Goal: Contribute content: Contribute content

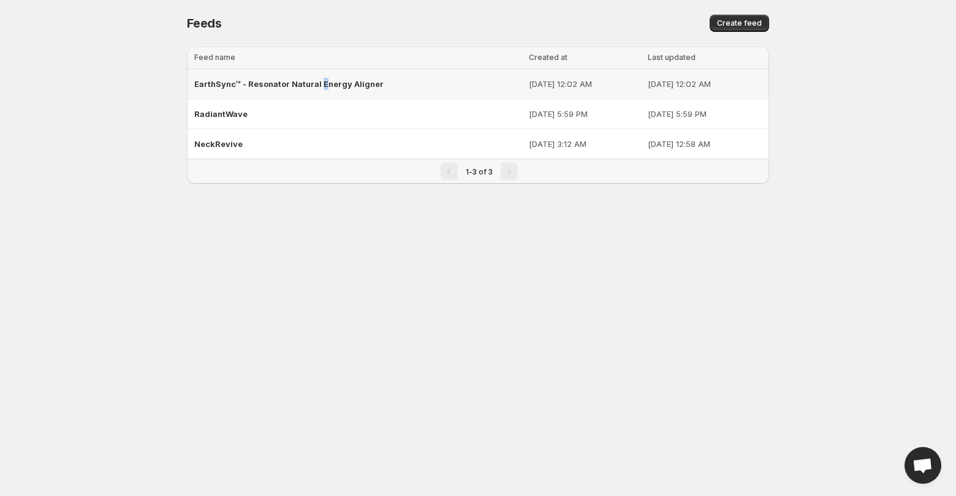
click at [320, 77] on div "EarthSync™ - Resonator Natural Energy Aligner" at bounding box center [357, 84] width 327 height 22
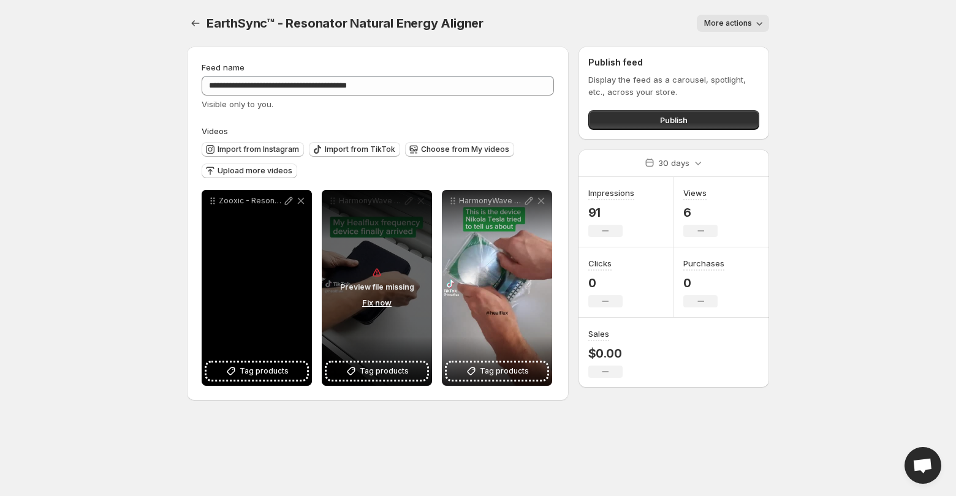
click at [302, 199] on icon at bounding box center [301, 201] width 12 height 12
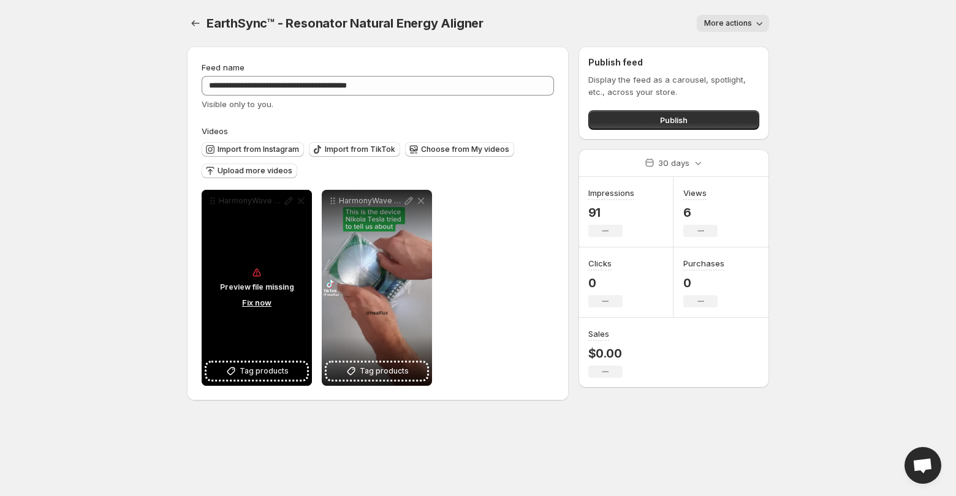
click at [302, 199] on div "Preview file missing Fix now" at bounding box center [257, 288] width 110 height 196
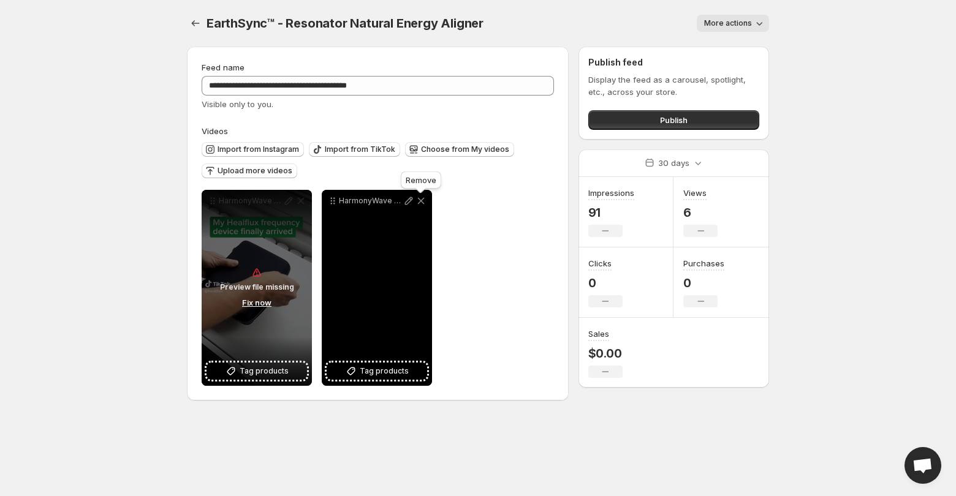
click at [420, 202] on icon at bounding box center [421, 201] width 7 height 7
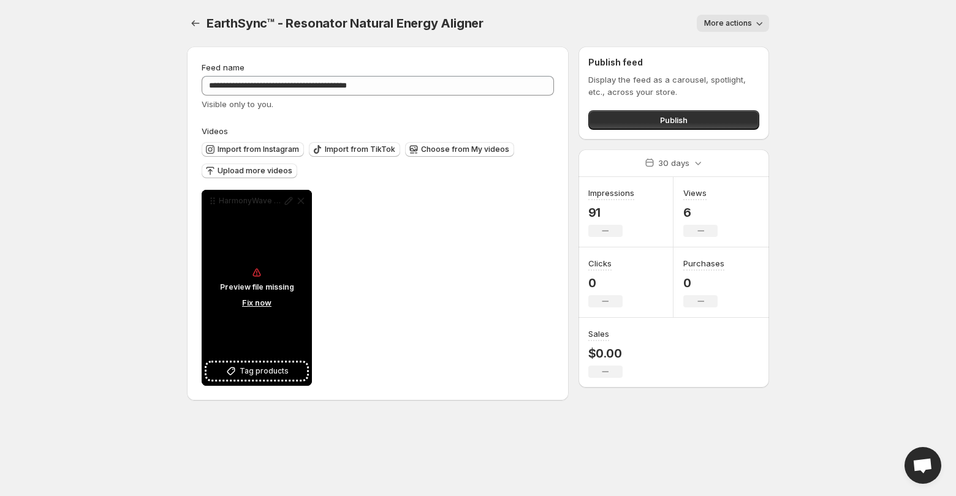
click at [255, 300] on button "Fix now" at bounding box center [256, 302] width 37 height 13
click at [302, 202] on div "Preview file missing Fix now" at bounding box center [257, 288] width 110 height 196
click at [260, 312] on div "Preview file missing Fix now" at bounding box center [257, 288] width 110 height 196
click at [259, 309] on button "Fix now" at bounding box center [256, 302] width 37 height 13
click at [260, 303] on button "Fix now" at bounding box center [256, 302] width 37 height 13
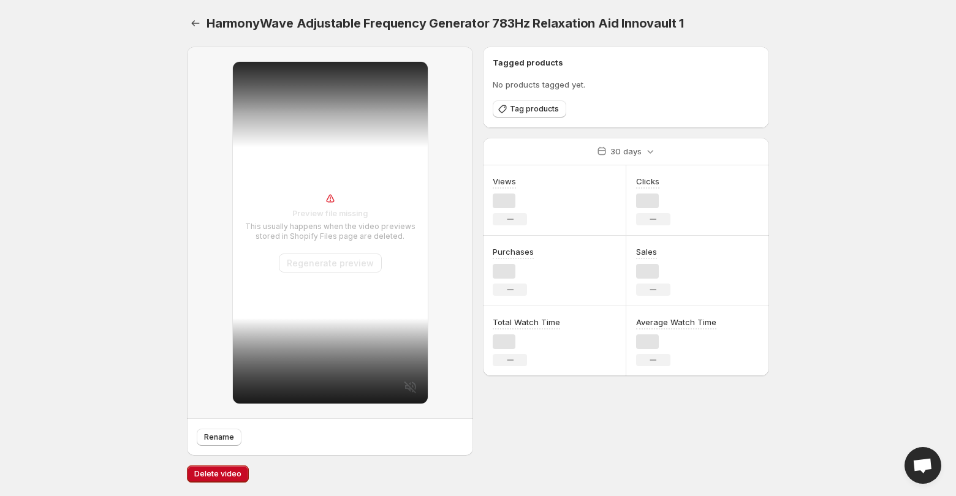
click at [255, 284] on div "Preview file missing This usually happens when the video previews stored in Sho…" at bounding box center [330, 233] width 195 height 342
click at [219, 472] on span "Delete video" at bounding box center [217, 474] width 47 height 10
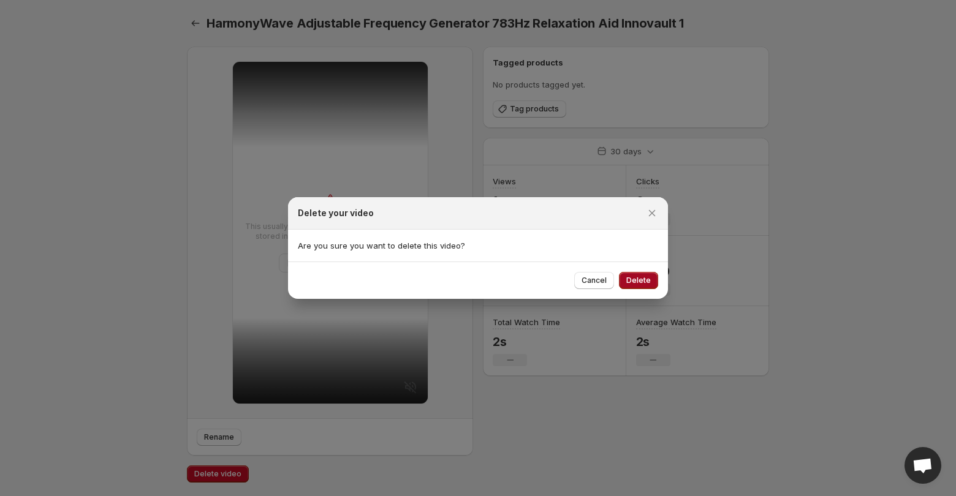
click at [633, 279] on span "Delete" at bounding box center [638, 281] width 25 height 10
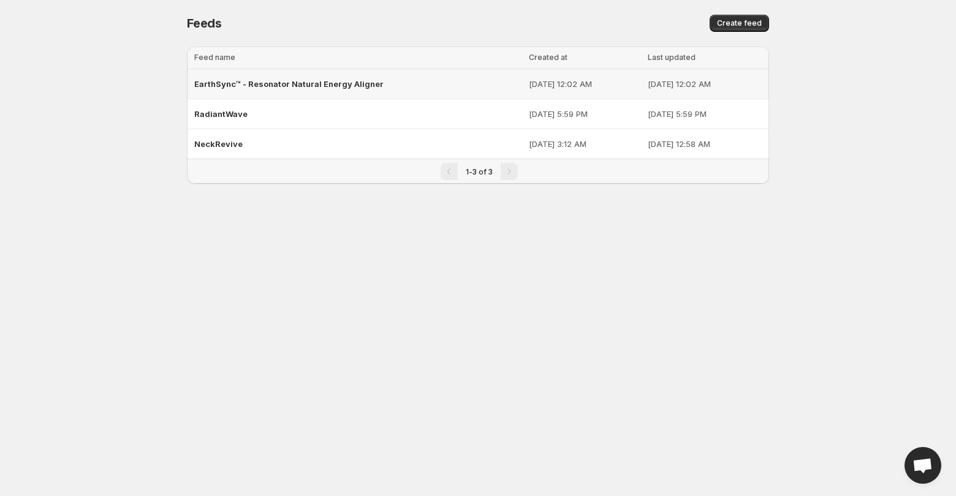
click at [310, 85] on span "EarthSync™ - Resonator Natural Energy Aligner" at bounding box center [288, 84] width 189 height 10
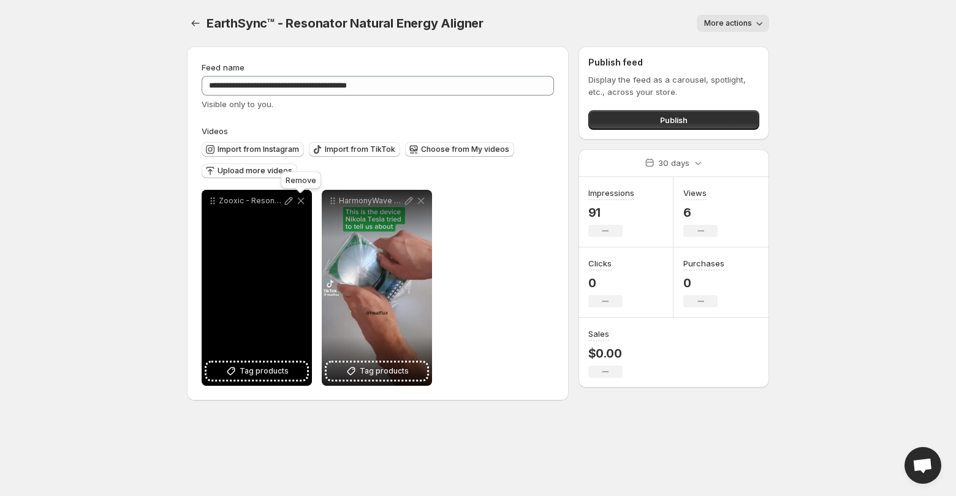
click at [296, 202] on icon at bounding box center [301, 201] width 12 height 12
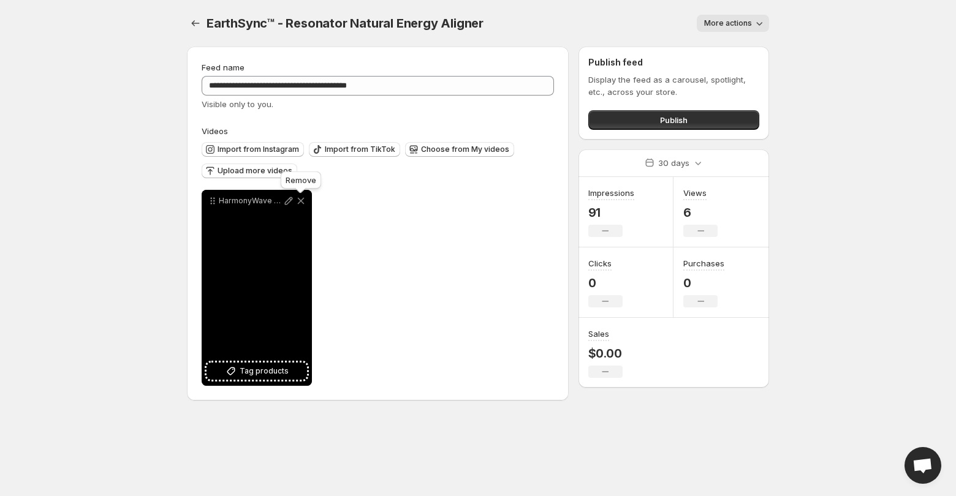
click at [299, 202] on icon at bounding box center [301, 201] width 12 height 12
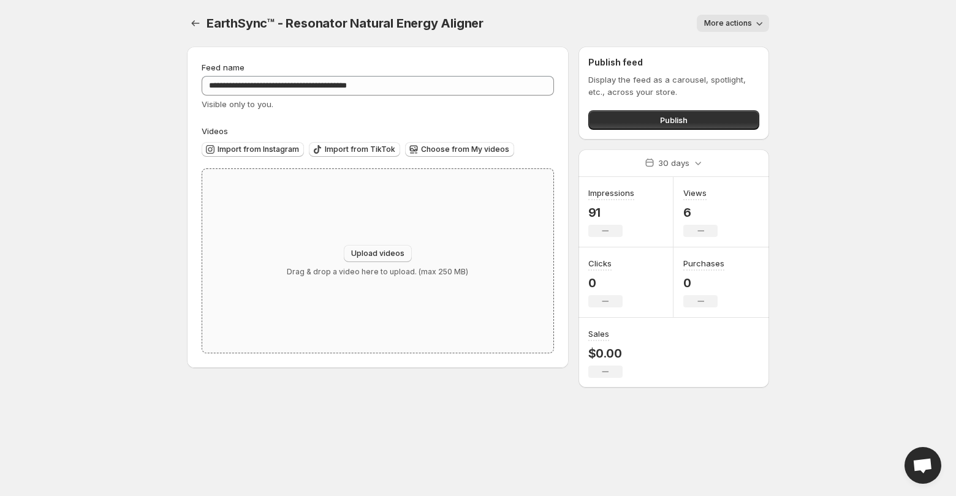
click at [379, 252] on span "Upload videos" at bounding box center [377, 254] width 53 height 10
type input "**********"
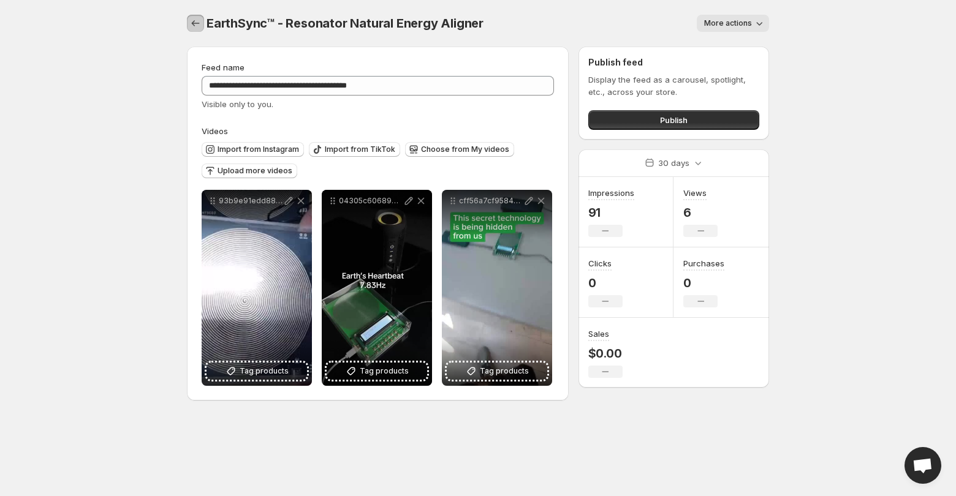
click at [195, 25] on icon "Settings" at bounding box center [195, 23] width 12 height 12
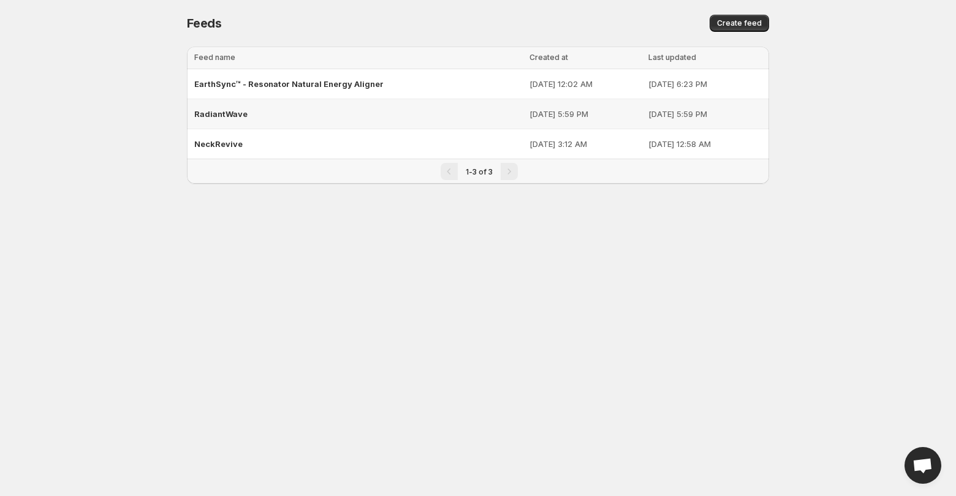
click at [237, 113] on span "RadiantWave" at bounding box center [220, 114] width 53 height 10
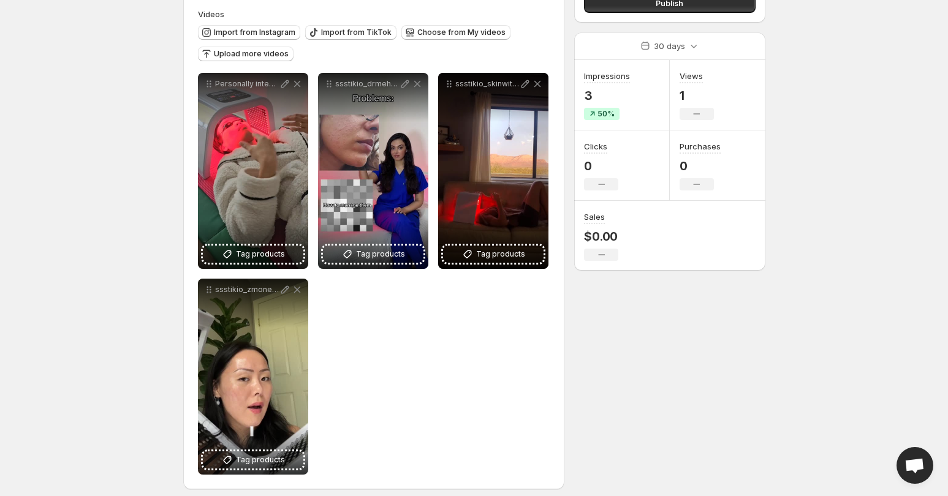
scroll to position [126, 0]
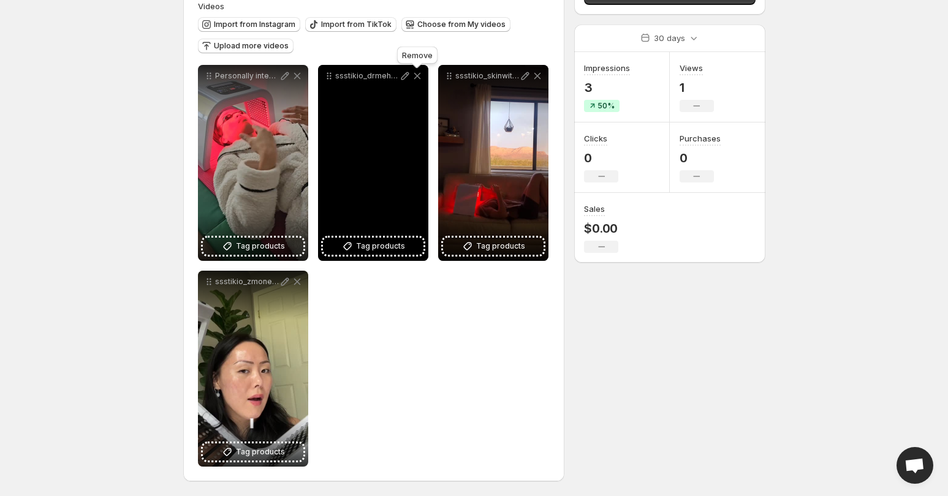
click at [415, 72] on icon at bounding box center [417, 76] width 12 height 12
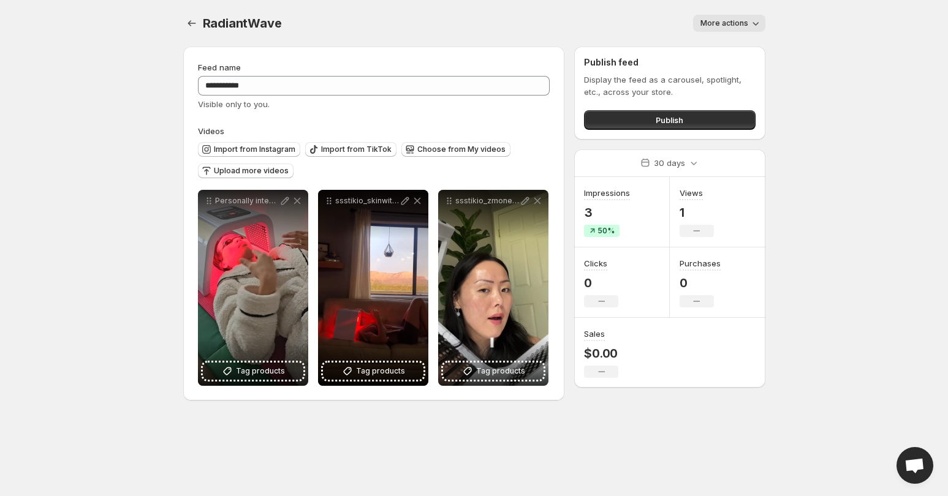
scroll to position [0, 0]
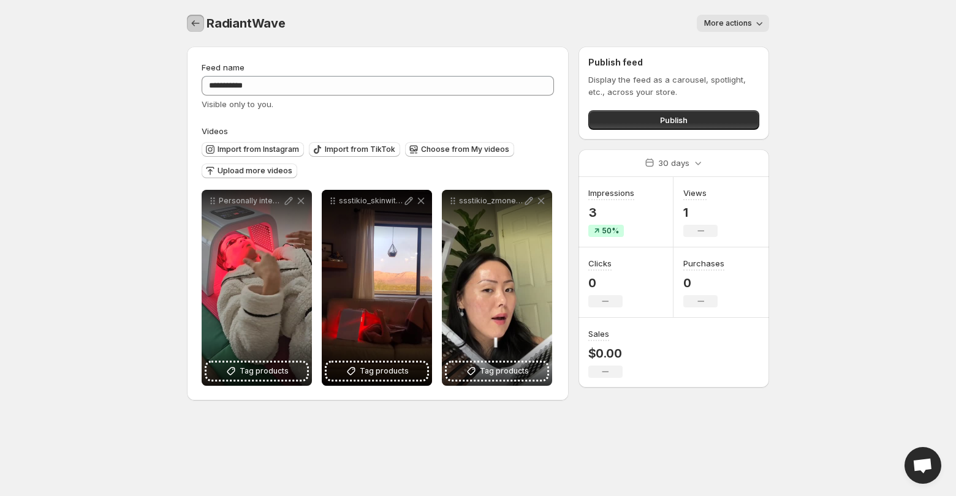
click at [200, 17] on icon "Settings" at bounding box center [195, 23] width 12 height 12
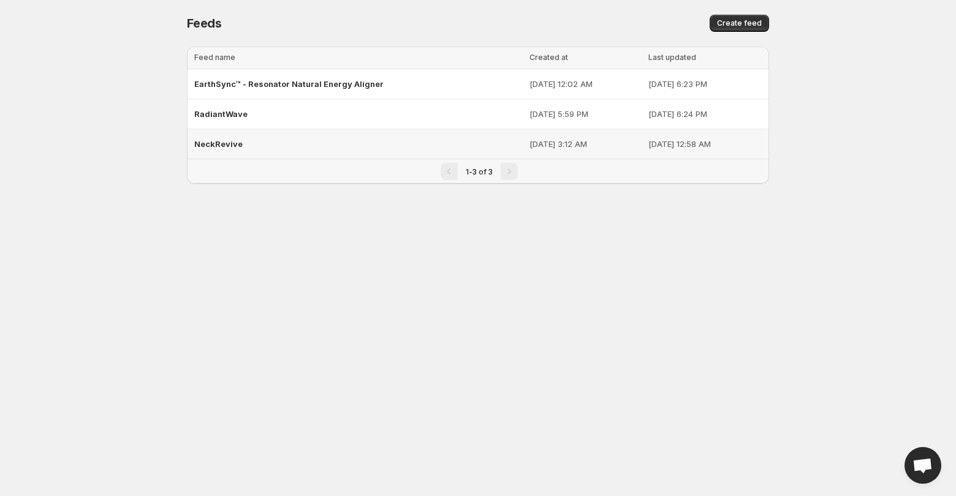
click at [252, 140] on div "NeckRevive" at bounding box center [358, 144] width 328 height 22
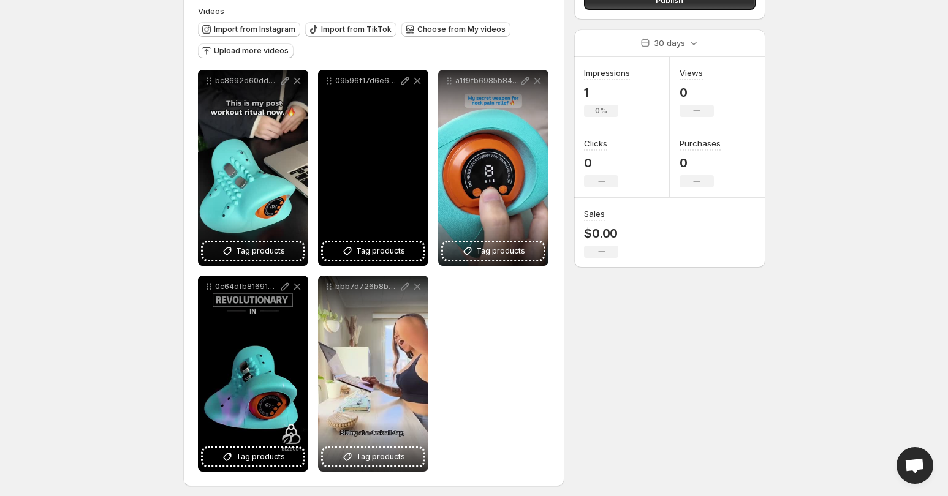
scroll to position [126, 0]
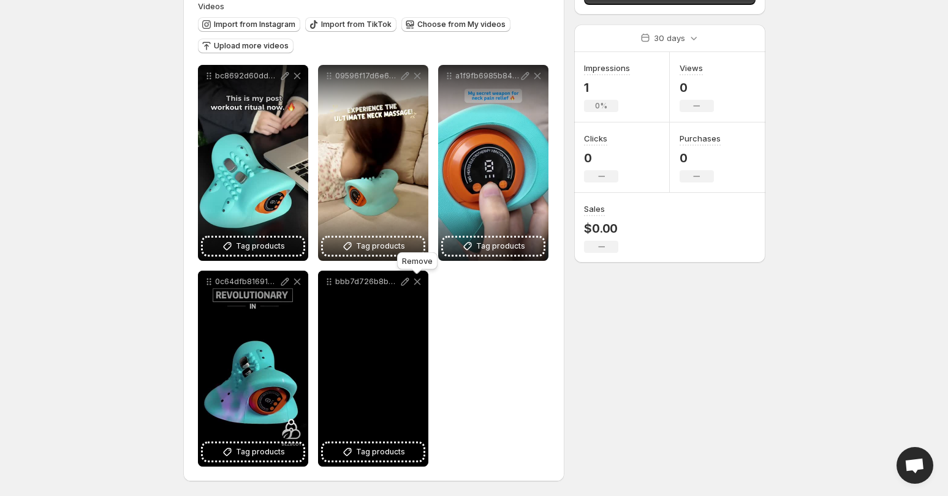
click at [418, 279] on icon at bounding box center [417, 282] width 7 height 7
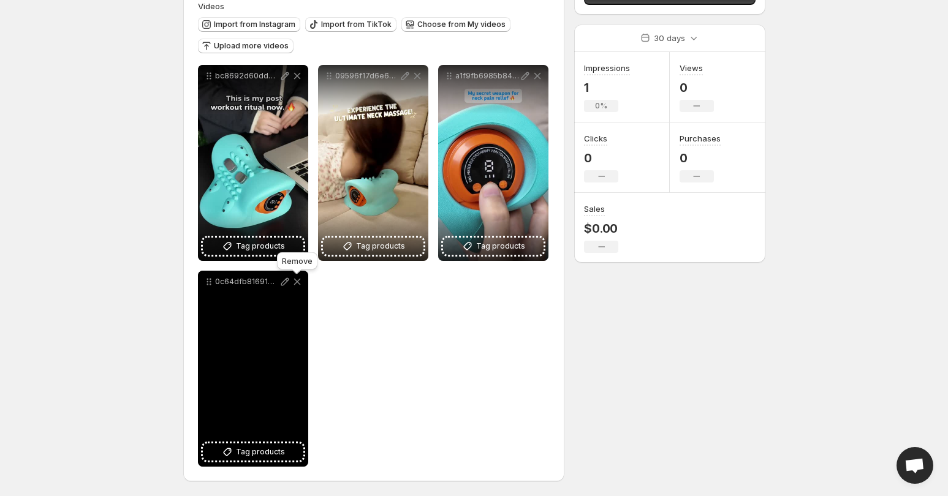
click at [295, 282] on icon at bounding box center [297, 282] width 12 height 12
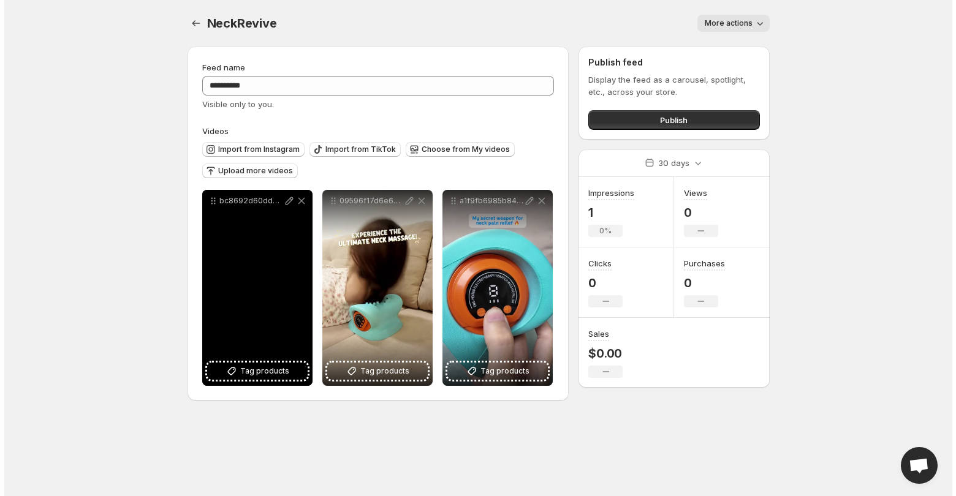
scroll to position [0, 0]
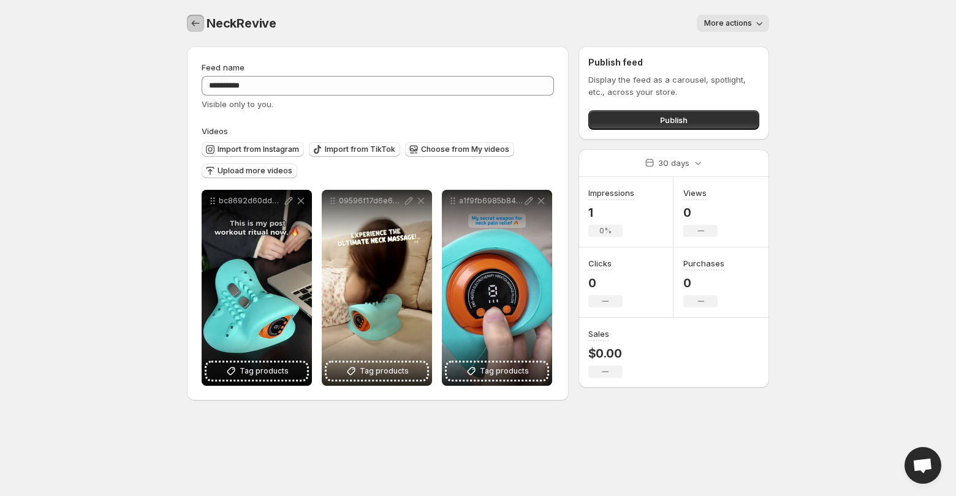
click at [189, 27] on icon "Settings" at bounding box center [195, 23] width 12 height 12
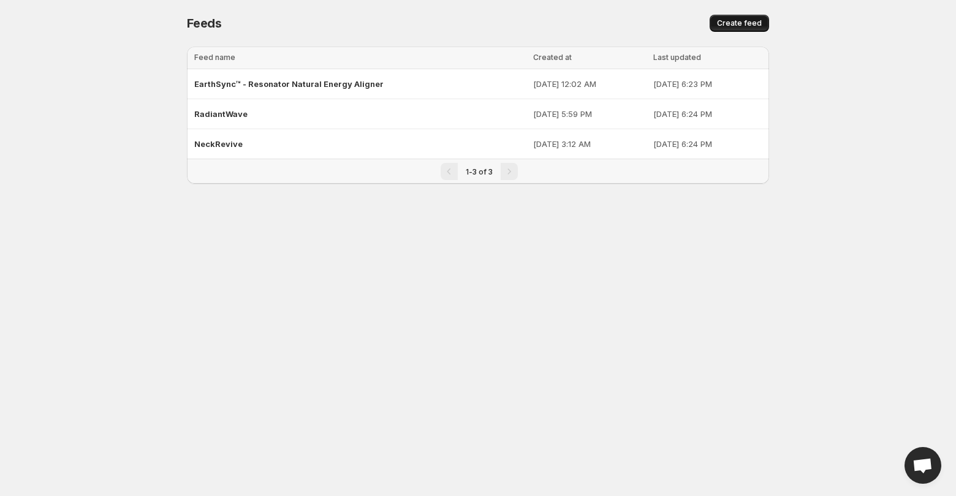
click at [744, 17] on button "Create feed" at bounding box center [738, 23] width 59 height 17
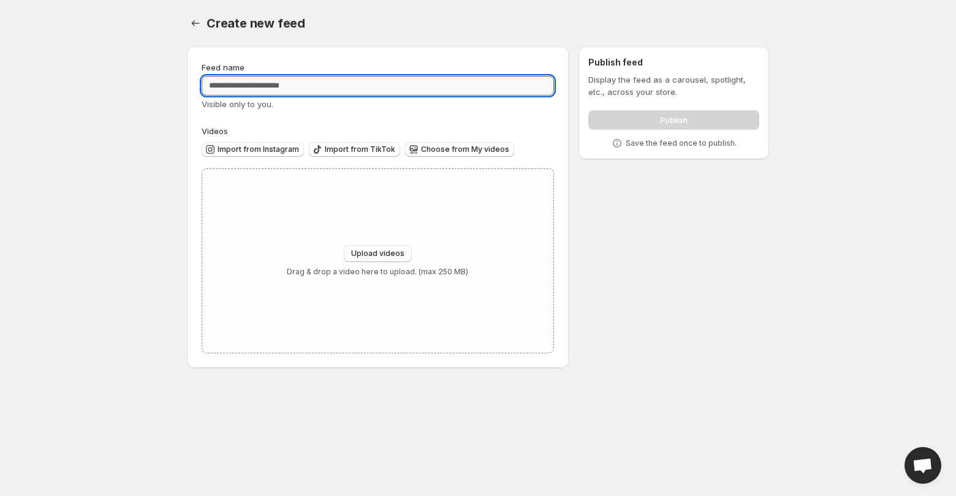
click at [293, 81] on input "Feed name" at bounding box center [378, 86] width 352 height 20
click at [193, 25] on icon "Settings" at bounding box center [196, 23] width 8 height 6
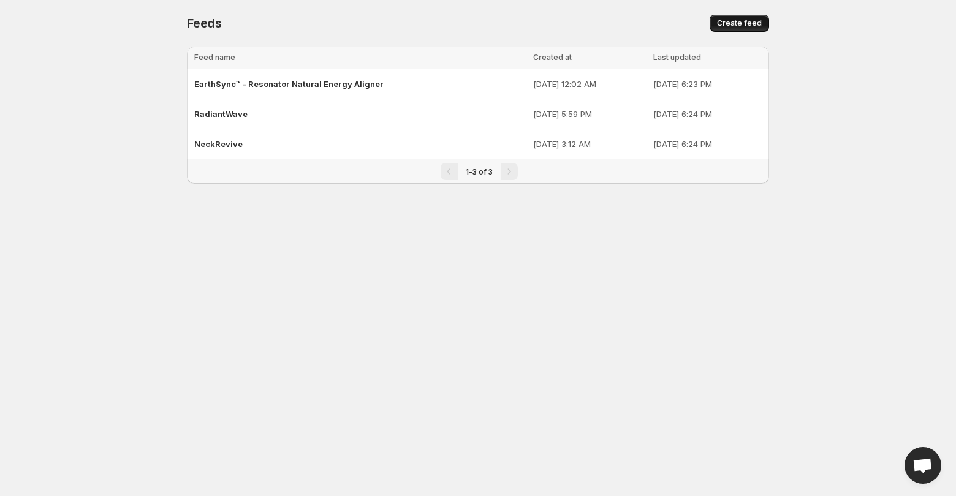
click at [735, 25] on span "Create feed" at bounding box center [739, 23] width 45 height 10
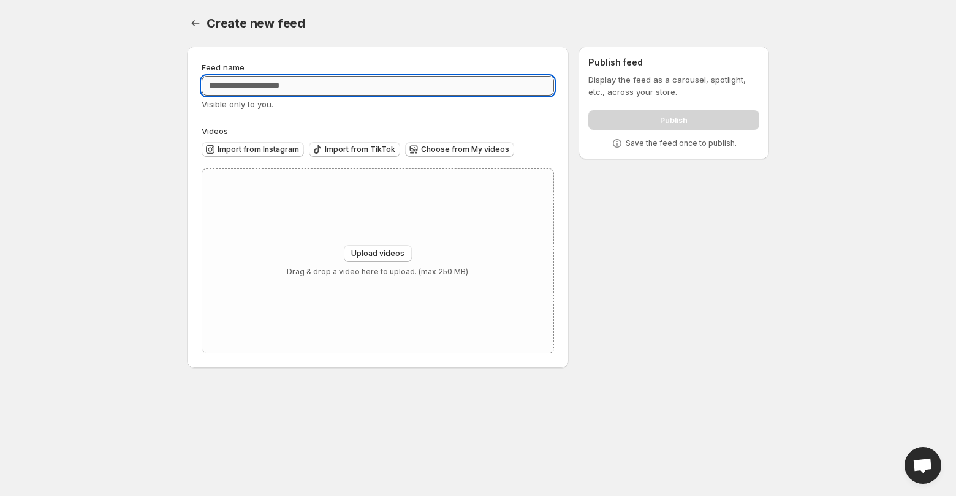
click at [284, 85] on input "Feed name" at bounding box center [378, 86] width 352 height 20
type input "********"
click at [386, 246] on button "Upload videos" at bounding box center [378, 253] width 68 height 17
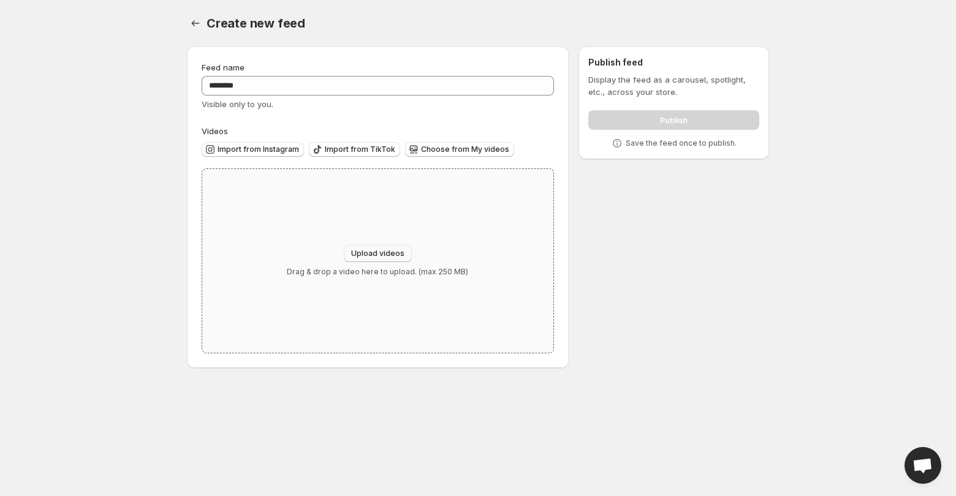
type input "**********"
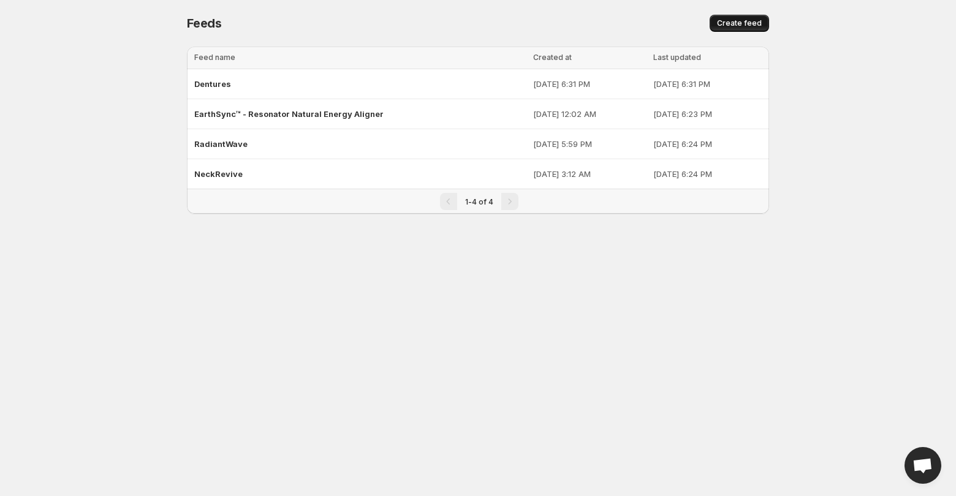
click at [734, 24] on span "Create feed" at bounding box center [739, 23] width 45 height 10
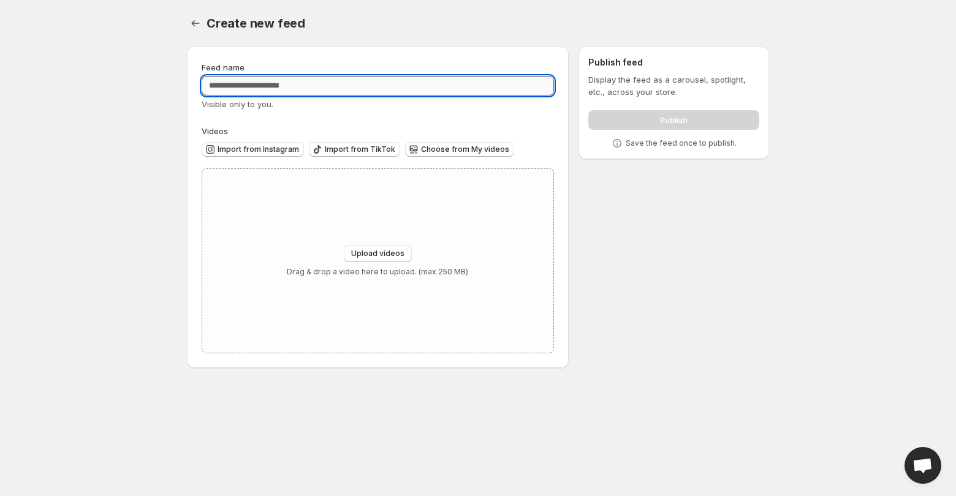
click at [311, 91] on input "Feed name" at bounding box center [378, 86] width 352 height 20
type input "**********"
click at [375, 248] on button "Upload videos" at bounding box center [378, 253] width 68 height 17
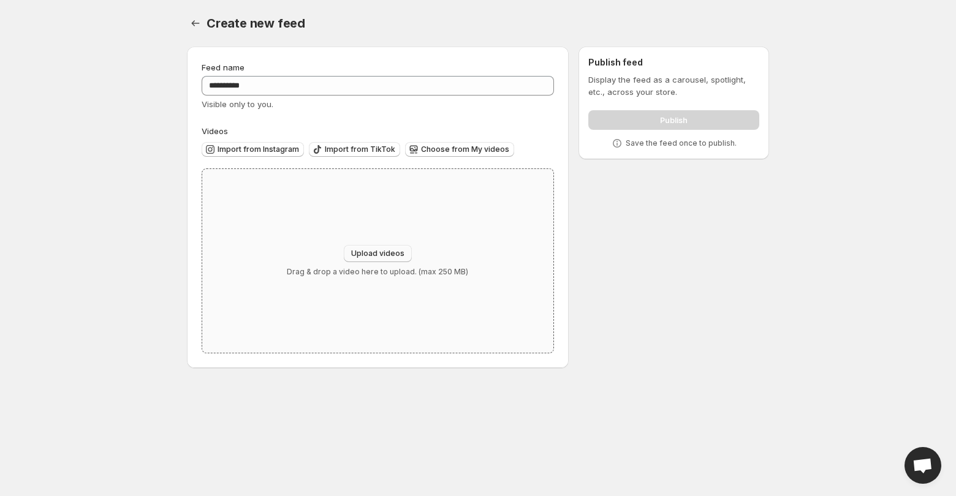
type input "**********"
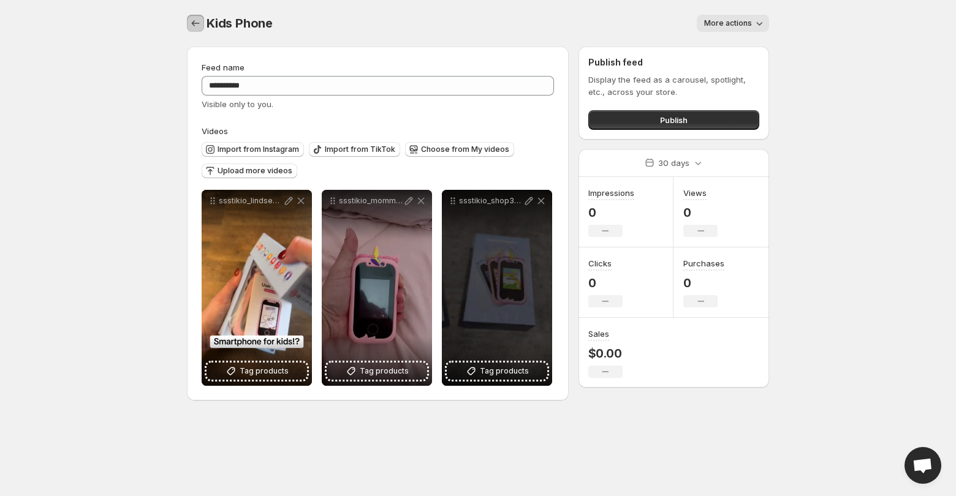
click at [197, 16] on button "Settings" at bounding box center [195, 23] width 17 height 17
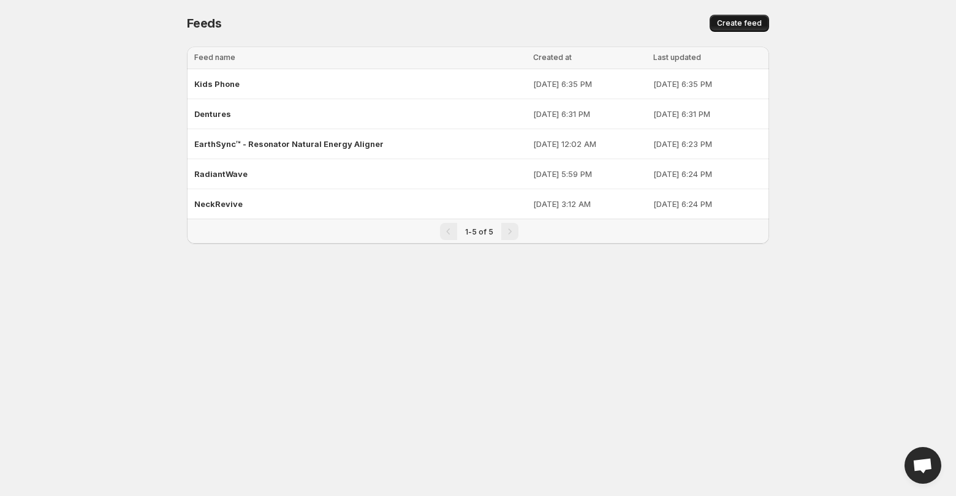
click at [723, 26] on span "Create feed" at bounding box center [739, 23] width 45 height 10
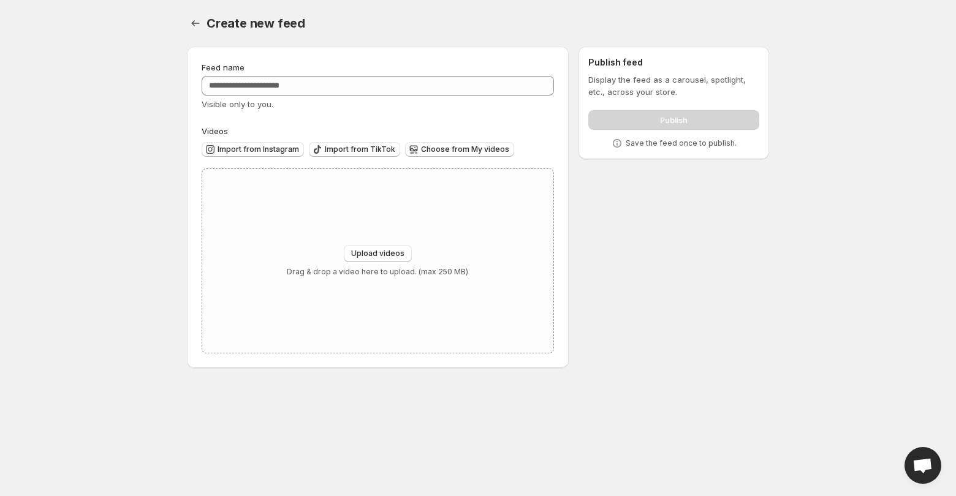
click at [259, 96] on div "Feed name Visible only to you." at bounding box center [378, 85] width 352 height 49
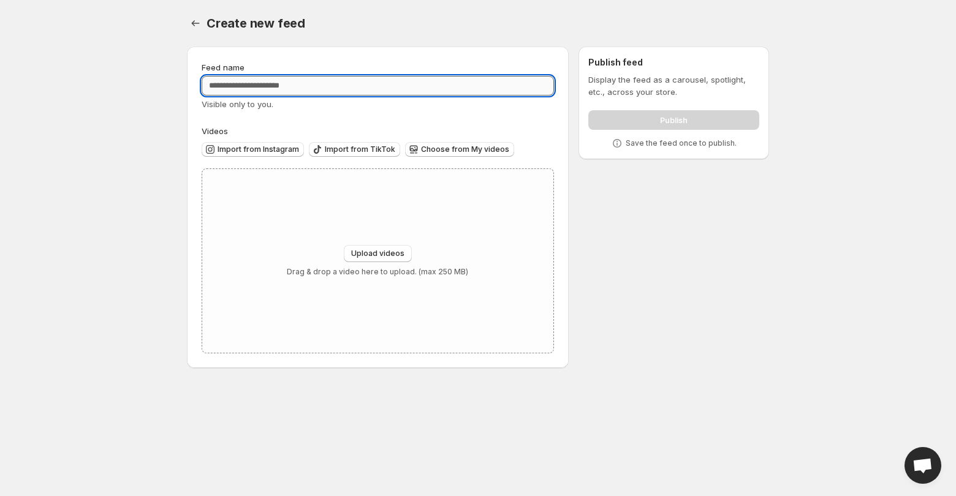
click at [259, 79] on input "Feed name" at bounding box center [378, 86] width 352 height 20
type input "*******"
click at [368, 247] on button "Upload videos" at bounding box center [378, 253] width 68 height 17
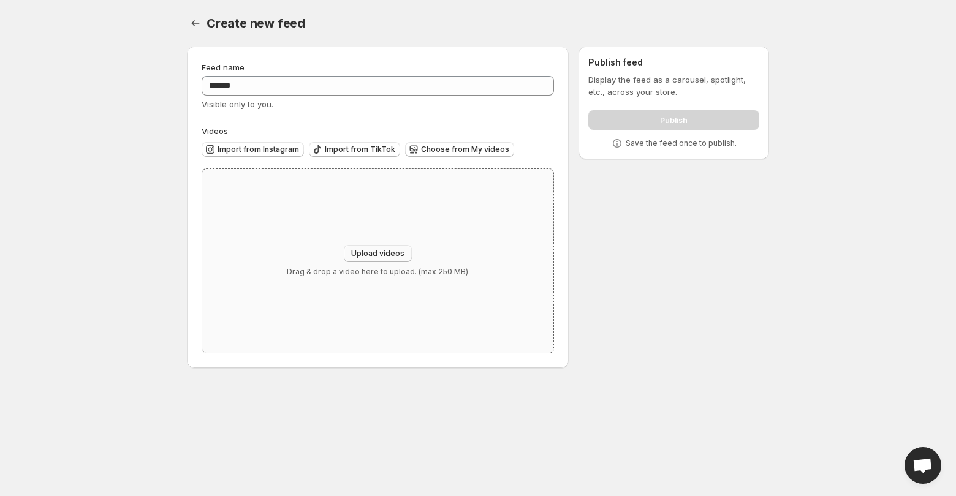
type input "**********"
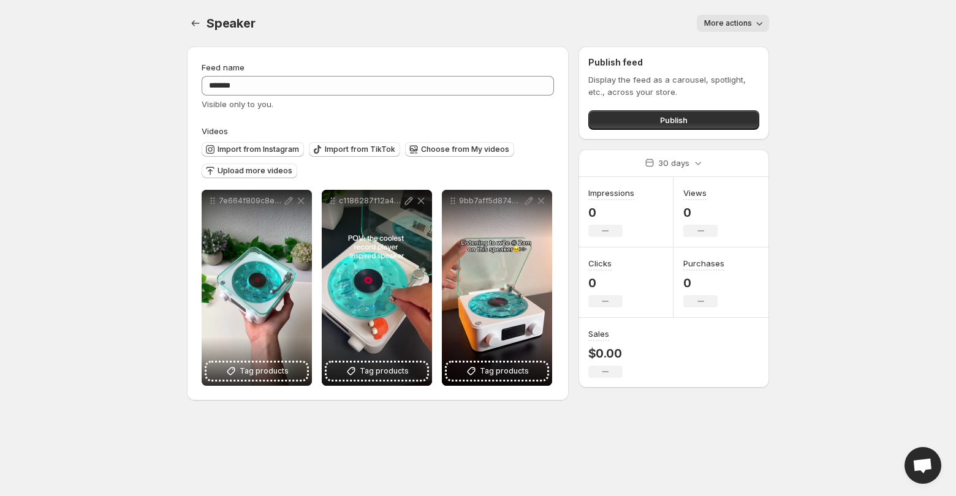
click at [325, 18] on div "More actions" at bounding box center [519, 23] width 499 height 17
